Goal: Submit feedback/report problem: Submit feedback/report problem

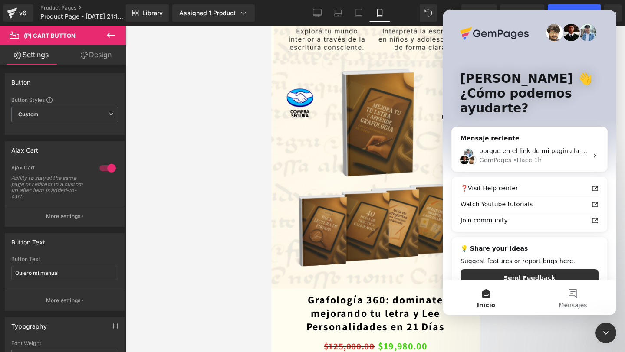
scroll to position [5, 0]
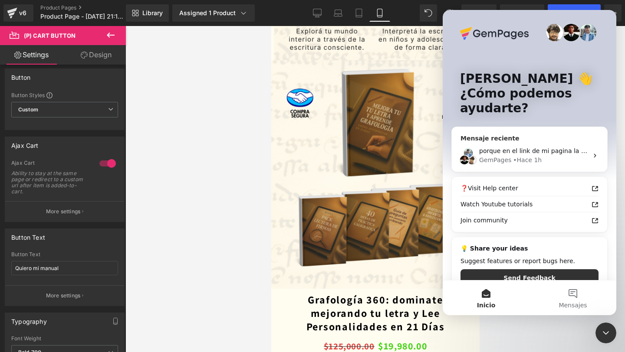
click at [546, 163] on div "GemPages • Hace 1h" at bounding box center [533, 160] width 109 height 9
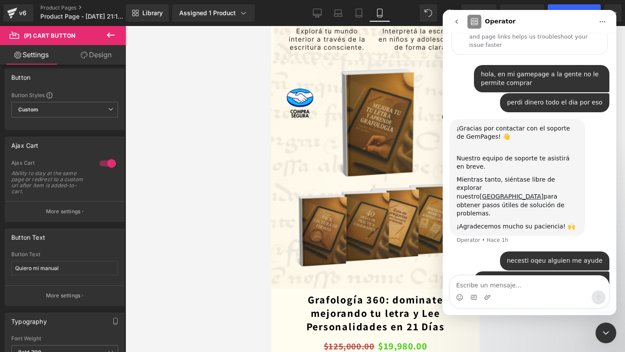
scroll to position [29, 0]
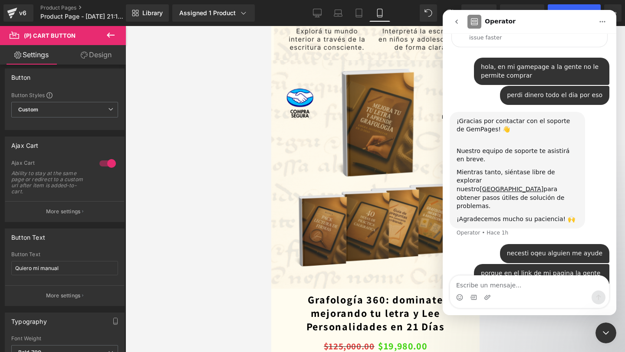
click at [485, 289] on textarea "Escribe un mensaje..." at bounding box center [529, 283] width 159 height 15
type textarea "........."
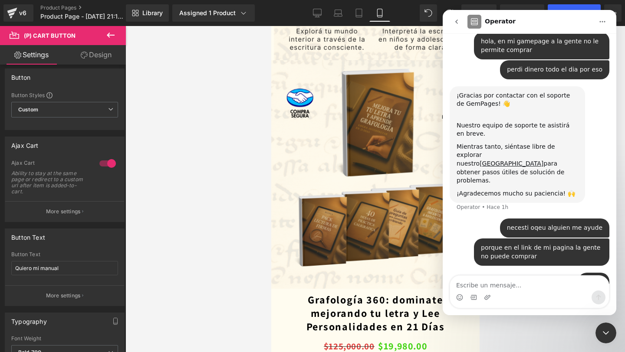
click at [220, 220] on div at bounding box center [312, 163] width 625 height 326
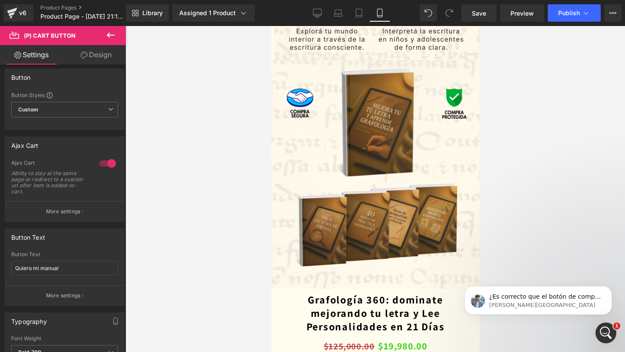
scroll to position [349, 0]
click at [573, 304] on p "[PERSON_NAME][GEOGRAPHIC_DATA]" at bounding box center [545, 306] width 112 height 8
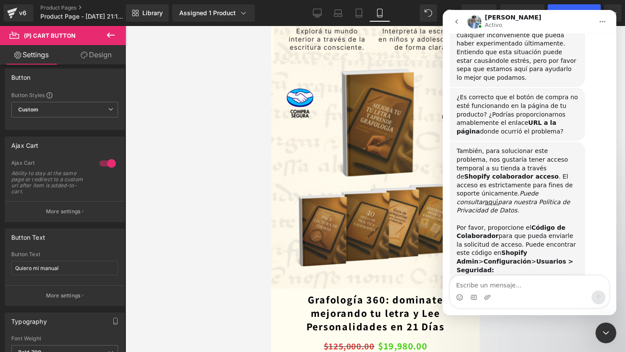
scroll to position [483, 0]
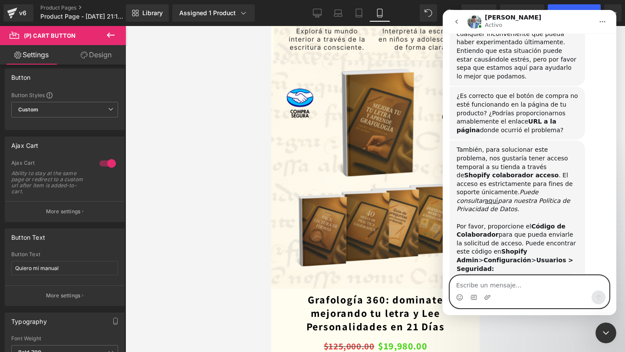
paste textarea "[URL][DOMAIN_NAME]"
type textarea "[URL][DOMAIN_NAME]"
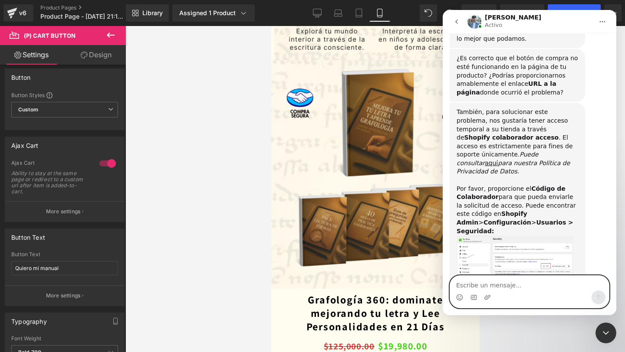
scroll to position [526, 0]
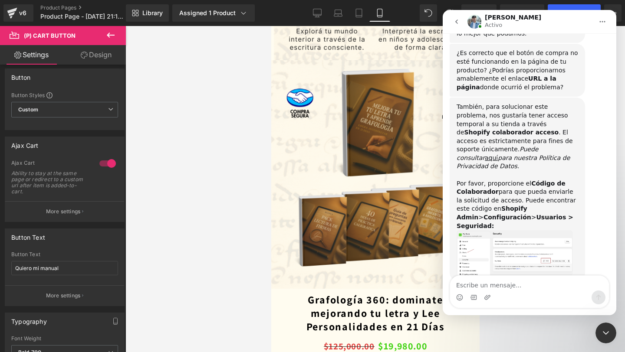
click at [490, 230] on img "Liam dice…" at bounding box center [515, 253] width 116 height 46
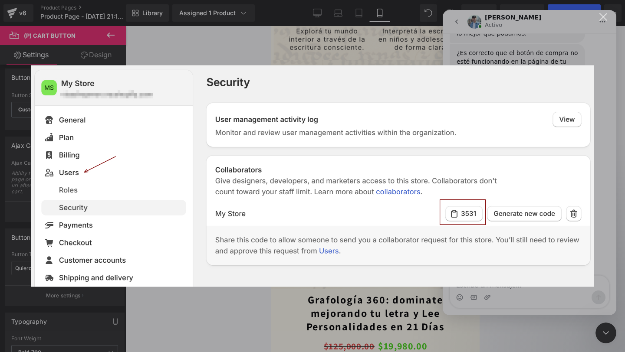
click at [368, 352] on div "Intercom Messenger" at bounding box center [312, 176] width 625 height 352
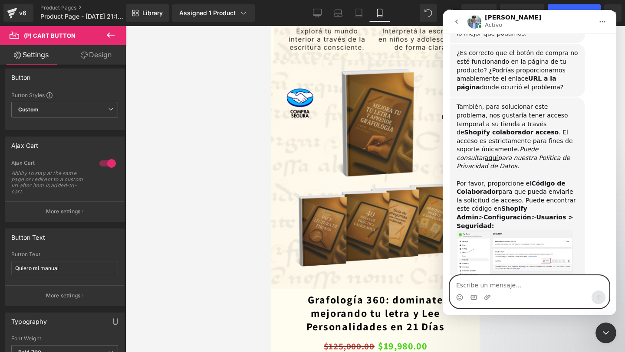
click at [516, 280] on textarea "Escribe un mensaje..." at bounding box center [529, 283] width 159 height 15
paste textarea "0741"
type textarea "0741"
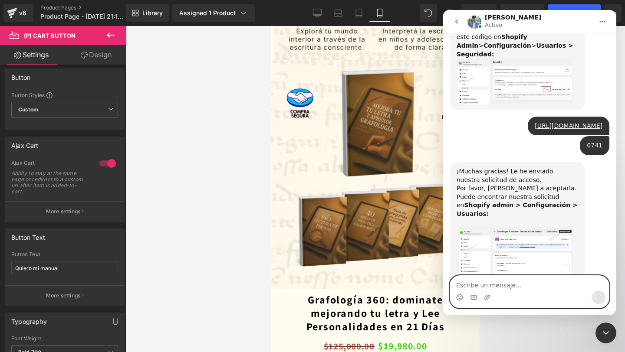
scroll to position [719, 0]
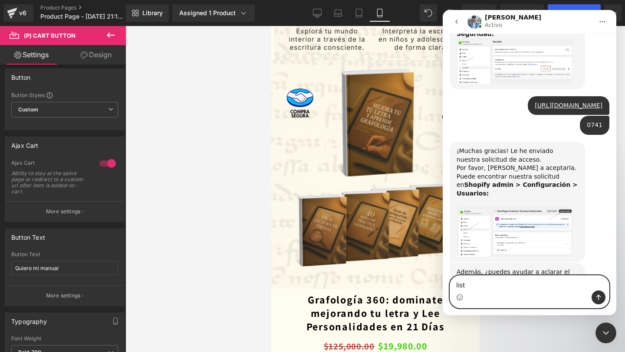
type textarea "listo"
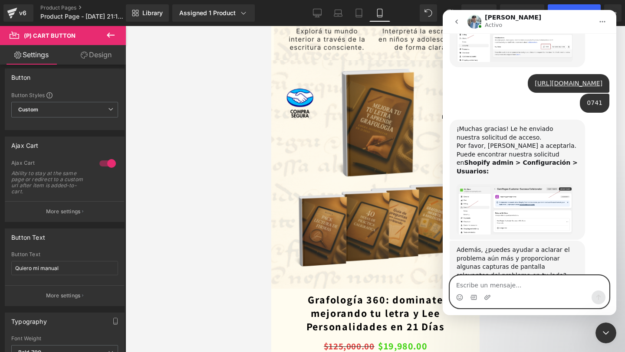
scroll to position [745, 0]
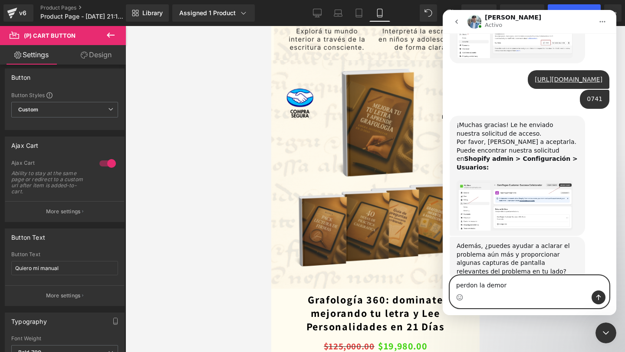
type textarea "perdon la demora"
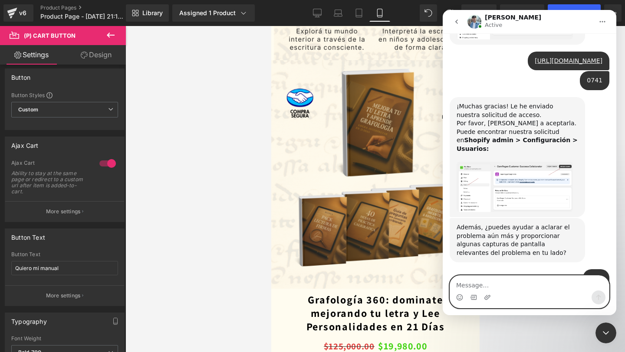
scroll to position [833, 0]
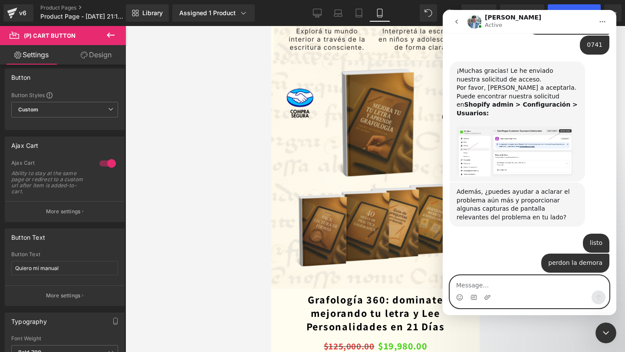
click at [499, 282] on textarea "Message…" at bounding box center [529, 283] width 159 height 15
click at [474, 288] on textarea "Message…" at bounding box center [529, 283] width 159 height 15
type textarea "n"
type textarea "No sabri que mostrartre"
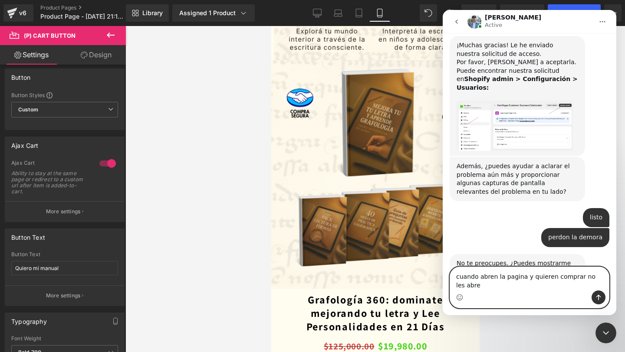
scroll to position [867, 0]
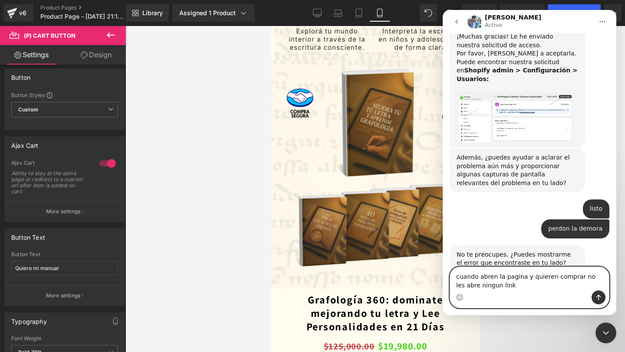
type textarea "cuando abren la pagina y quieren comprar no les abre ningun link"
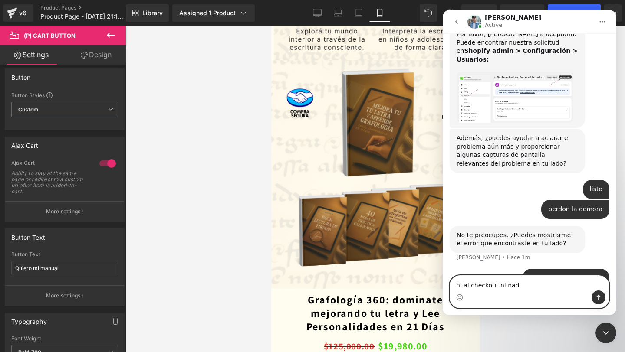
type textarea "ni al checkout ni nada"
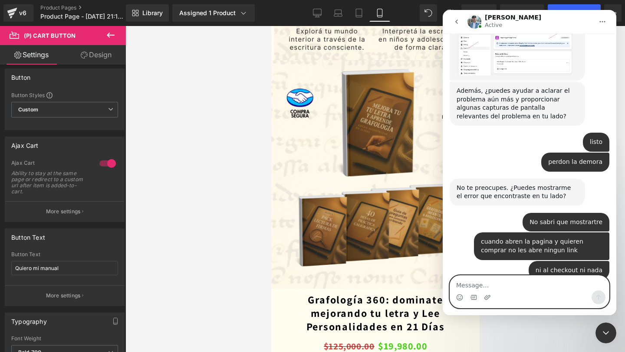
scroll to position [946, 0]
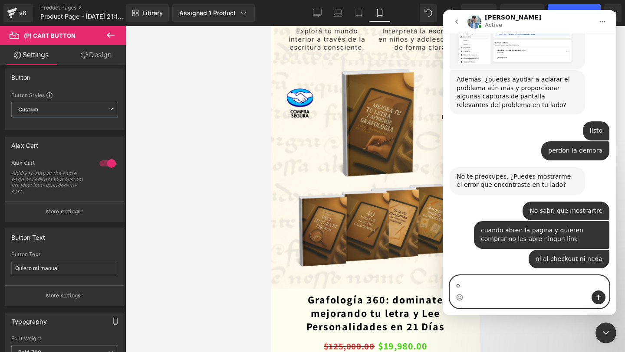
type textarea "ok"
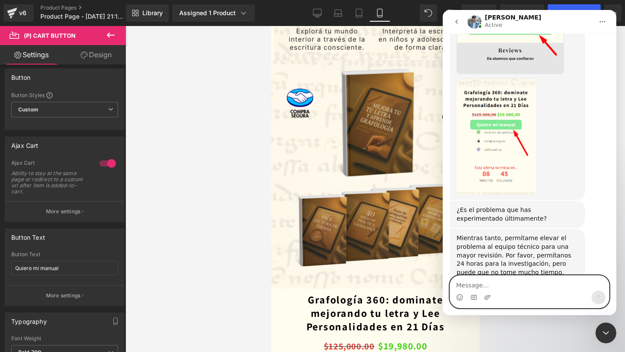
scroll to position [1379, 0]
type textarea "ok lo espero"
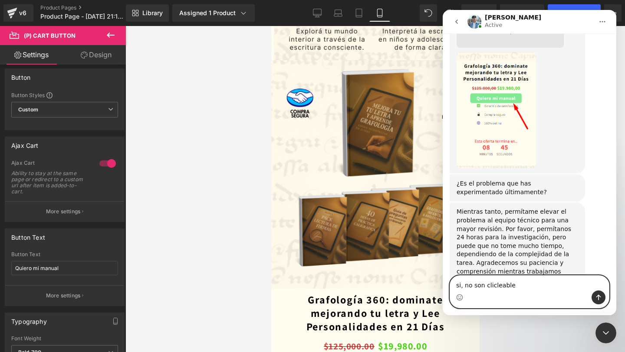
type textarea "si, no son clicleables"
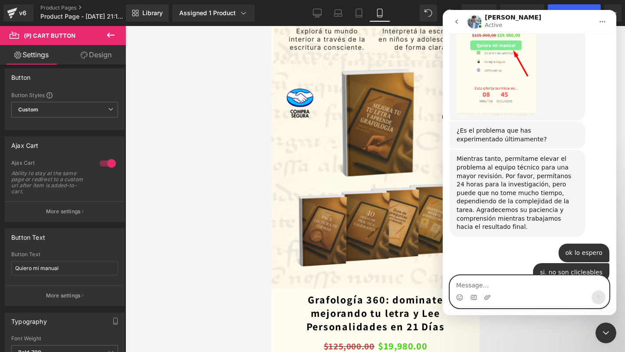
scroll to position [1467, 0]
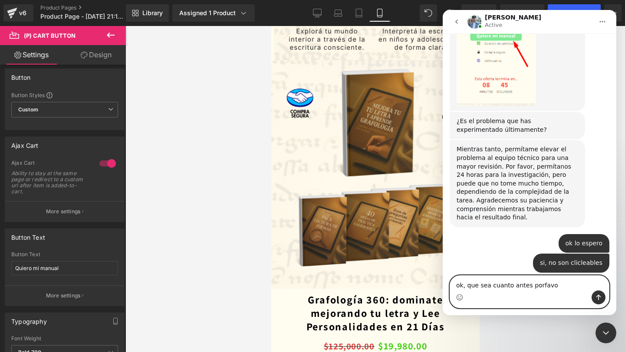
type textarea "ok, que sea cuanto antes porfavor"
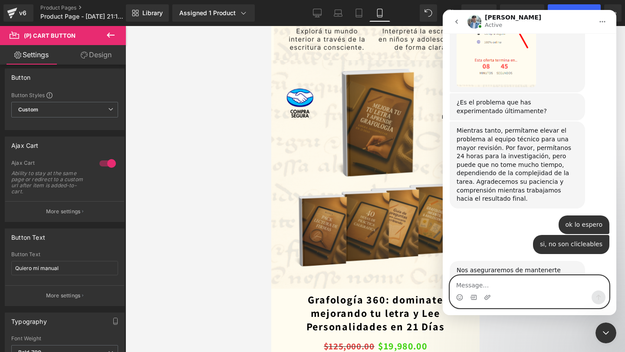
scroll to position [1493, 0]
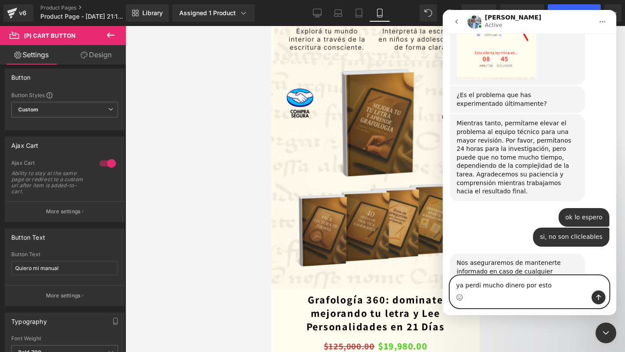
type textarea "ya perdi mucho dinero por esto"
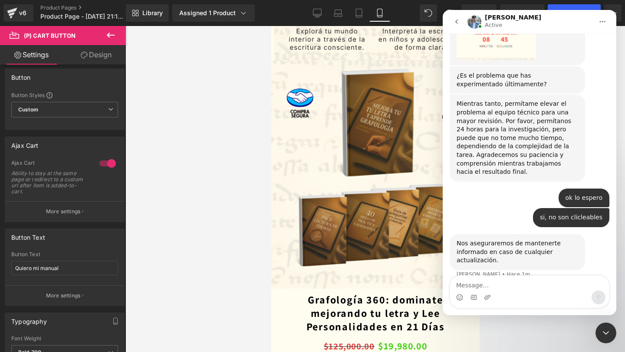
click at [460, 26] on button "go back" at bounding box center [456, 21] width 16 height 16
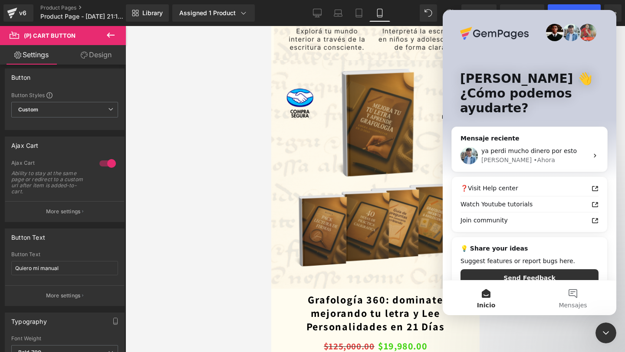
scroll to position [0, 0]
click at [373, 185] on div at bounding box center [312, 163] width 625 height 326
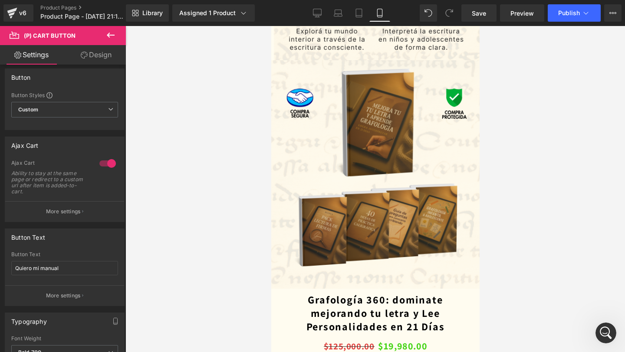
click at [166, 194] on div at bounding box center [374, 189] width 499 height 326
click at [17, 13] on div "v6" at bounding box center [22, 12] width 11 height 11
